Goal: Check status

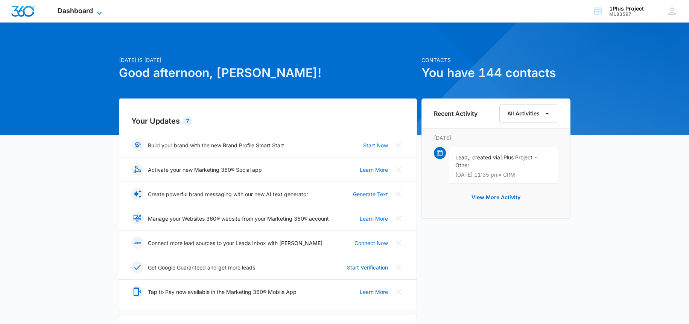
click at [90, 11] on span "Dashboard" at bounding box center [75, 11] width 35 height 8
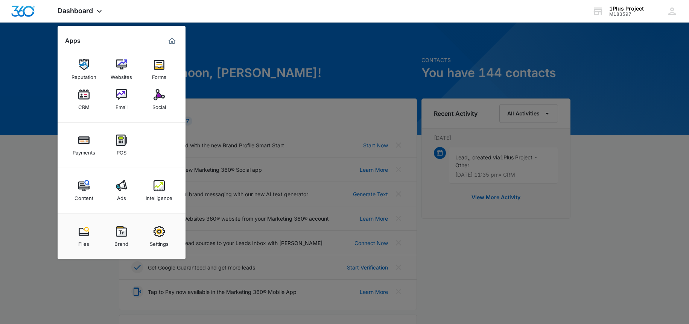
click at [114, 193] on link "Ads" at bounding box center [121, 190] width 29 height 29
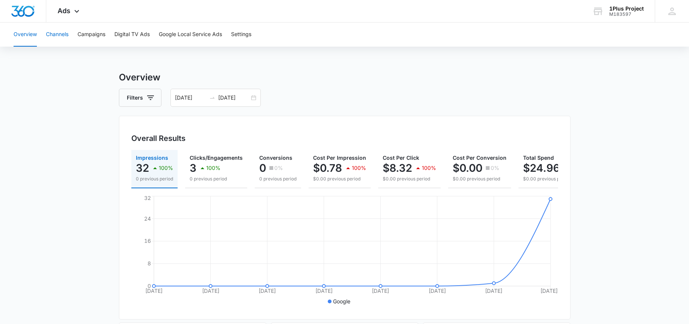
click at [59, 35] on button "Channels" at bounding box center [57, 35] width 23 height 24
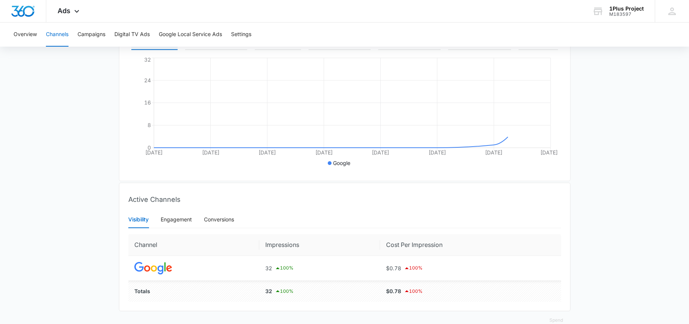
scroll to position [158, 0]
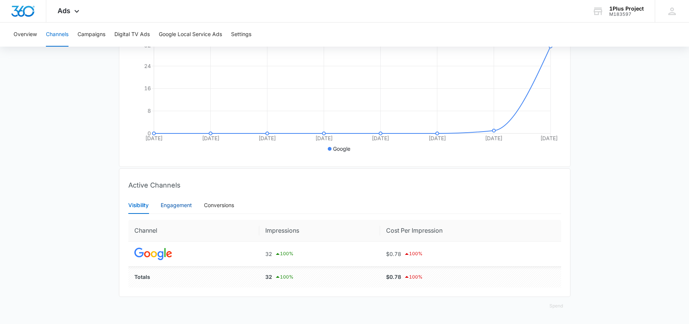
drag, startPoint x: 170, startPoint y: 205, endPoint x: 175, endPoint y: 205, distance: 4.5
click at [170, 205] on div "Engagement" at bounding box center [176, 205] width 31 height 8
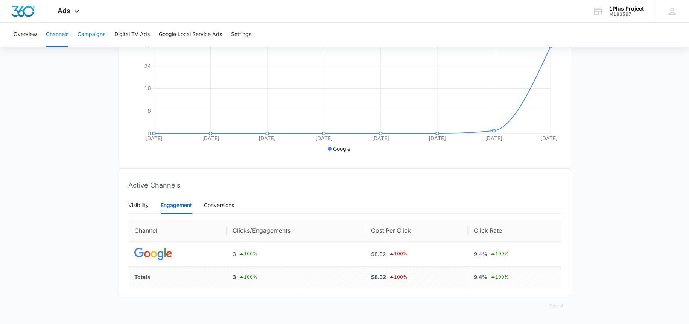
click at [94, 40] on button "Campaigns" at bounding box center [92, 35] width 28 height 24
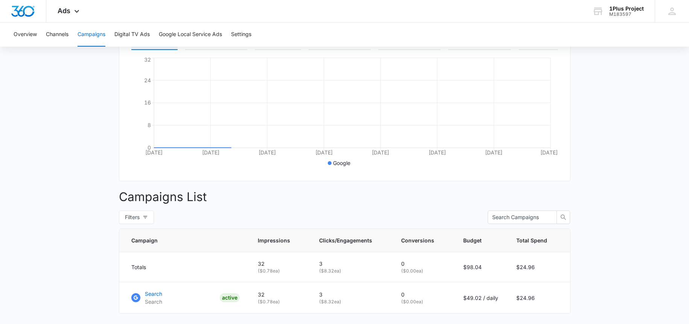
scroll to position [187, 0]
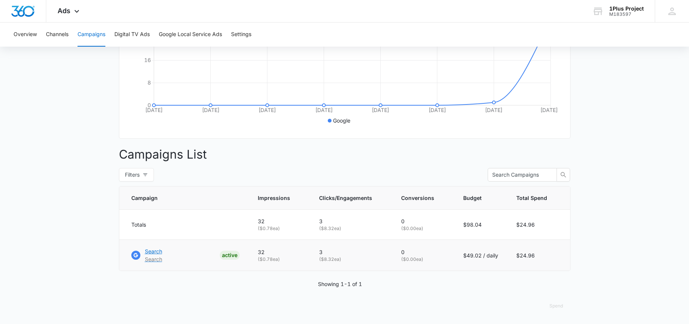
click at [161, 250] on p "Search" at bounding box center [153, 252] width 17 height 8
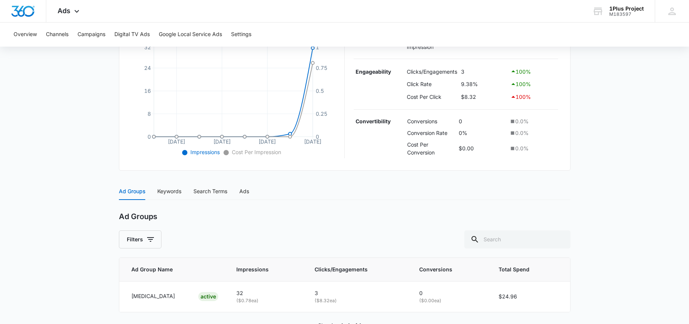
scroll to position [205, 0]
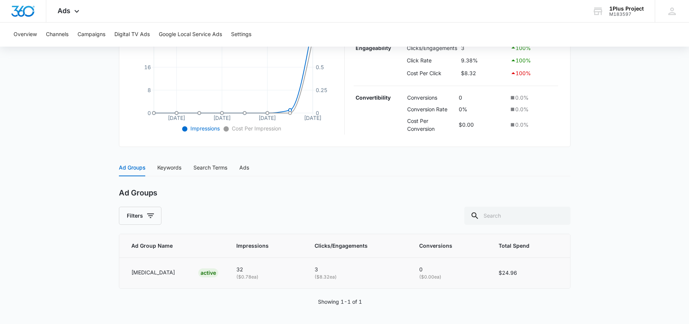
click at [146, 274] on p "[MEDICAL_DATA]" at bounding box center [153, 273] width 44 height 8
click at [201, 269] on div "ACTIVE" at bounding box center [208, 273] width 20 height 9
click at [236, 267] on p "32" at bounding box center [266, 270] width 60 height 8
